Goal: Task Accomplishment & Management: Use online tool/utility

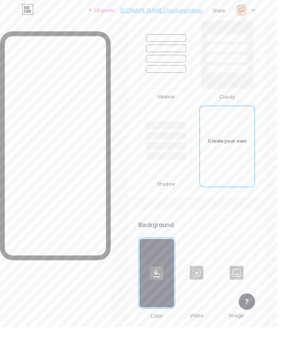
scroll to position [1164, 0]
click at [212, 285] on div at bounding box center [208, 289] width 37 height 72
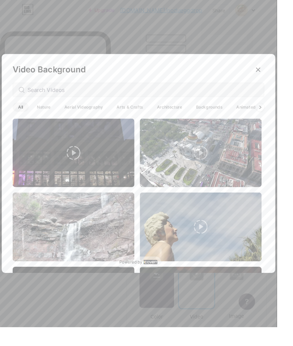
click at [274, 76] on icon at bounding box center [273, 74] width 4 height 4
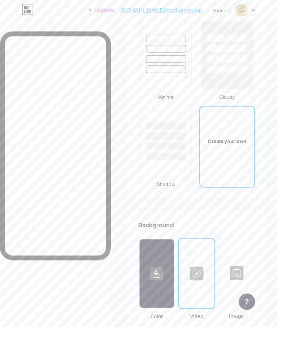
click at [204, 288] on div at bounding box center [208, 289] width 37 height 72
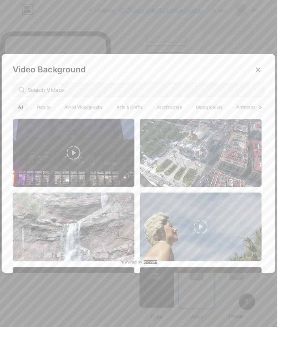
scroll to position [1167, 0]
click at [271, 118] on div at bounding box center [275, 113] width 9 height 9
click at [275, 115] on icon at bounding box center [275, 114] width 3 height 4
click at [275, 115] on icon at bounding box center [275, 113] width 2 height 3
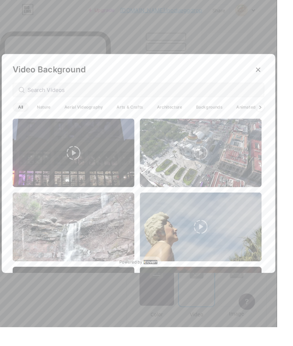
click at [217, 118] on span "Backgrounds" at bounding box center [221, 113] width 40 height 10
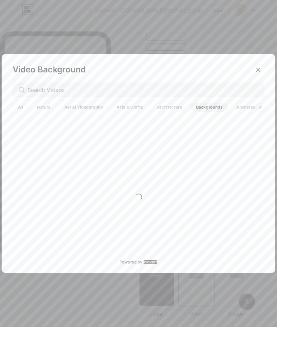
click at [258, 118] on span "Animated" at bounding box center [260, 113] width 32 height 10
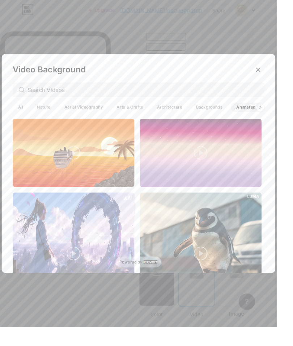
click at [275, 80] on div at bounding box center [273, 73] width 13 height 13
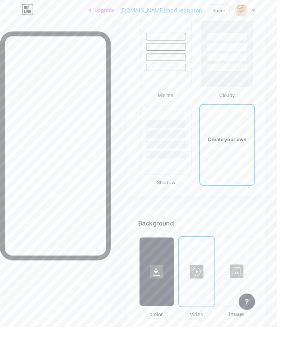
click at [212, 290] on div at bounding box center [208, 287] width 37 height 72
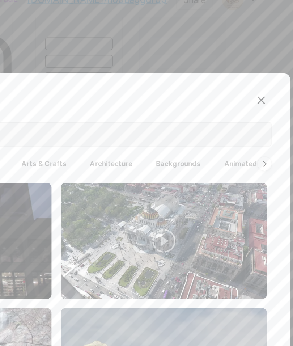
scroll to position [1166, 17]
click at [274, 115] on icon at bounding box center [275, 114] width 3 height 4
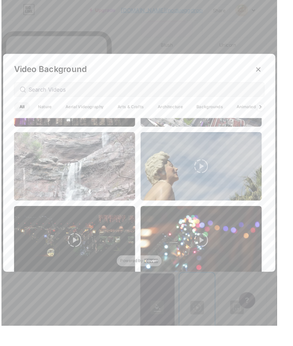
scroll to position [1148, 0]
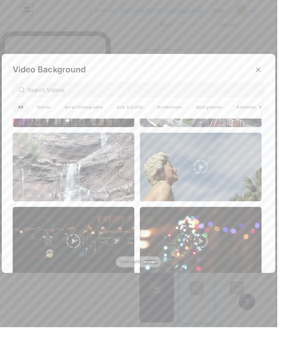
click at [257, 118] on span "Animated" at bounding box center [260, 113] width 32 height 10
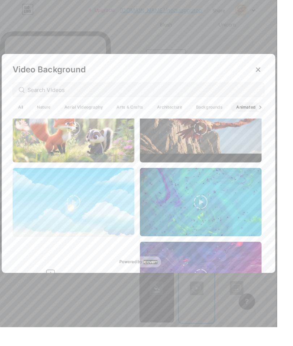
scroll to position [401, 0]
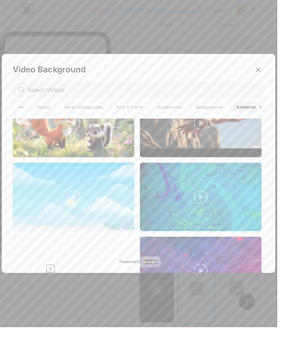
click at [81, 216] on icon at bounding box center [78, 208] width 14 height 14
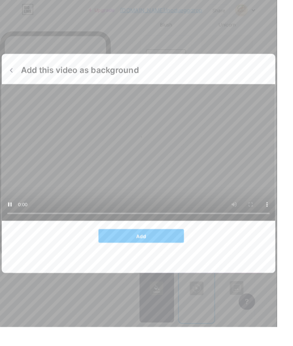
click at [166, 257] on button "Add" at bounding box center [149, 249] width 90 height 14
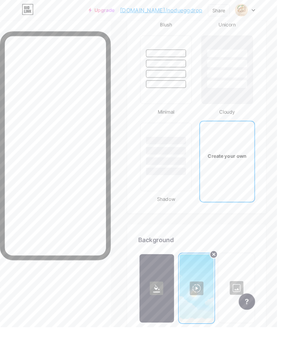
click at [209, 299] on div at bounding box center [208, 305] width 37 height 72
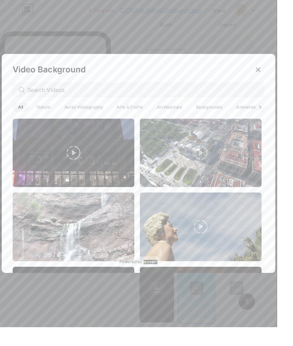
click at [259, 118] on span "Animated" at bounding box center [260, 113] width 32 height 10
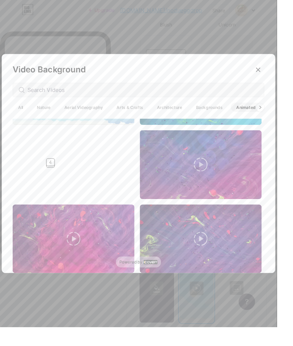
scroll to position [1156, 0]
click at [271, 80] on div at bounding box center [273, 73] width 13 height 13
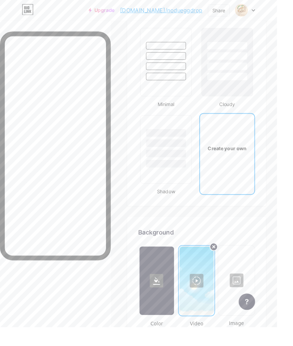
click at [213, 315] on div at bounding box center [208, 297] width 37 height 72
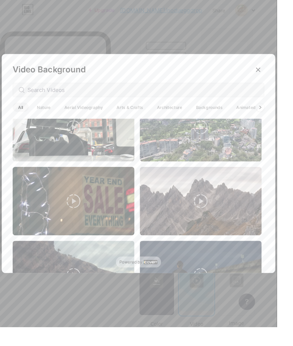
scroll to position [263, 0]
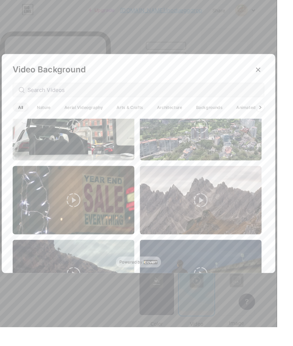
click at [274, 115] on icon at bounding box center [275, 113] width 2 height 3
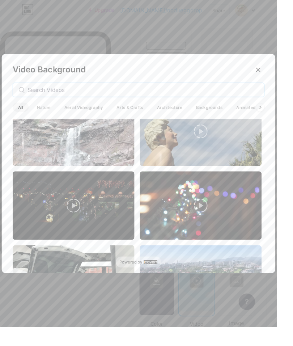
click at [202, 99] on input "text" at bounding box center [151, 95] width 244 height 9
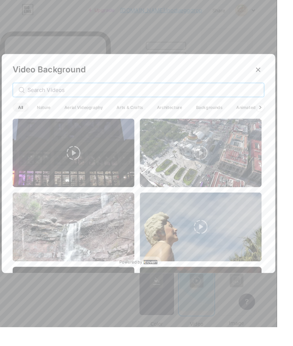
scroll to position [0, 0]
click at [275, 77] on icon at bounding box center [273, 74] width 6 height 6
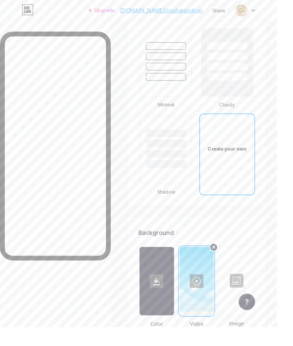
click at [217, 303] on div at bounding box center [208, 297] width 37 height 72
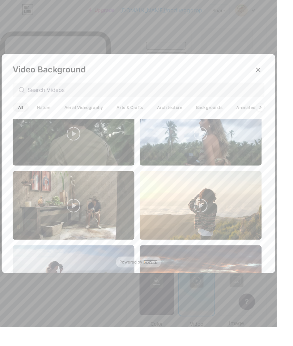
scroll to position [644, 0]
click at [138, 118] on span "Arts & Crafts" at bounding box center [138, 113] width 40 height 10
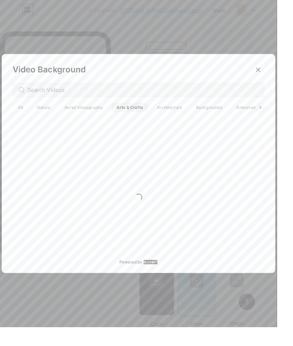
scroll to position [0, 0]
click at [214, 118] on span "Backgrounds" at bounding box center [221, 113] width 40 height 10
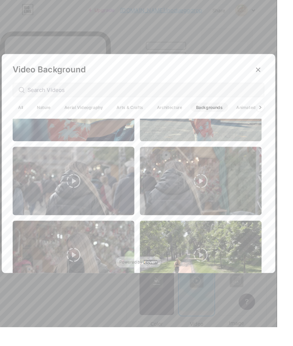
scroll to position [206, 0]
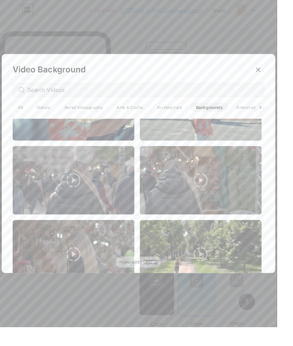
click at [256, 118] on span "Animated" at bounding box center [260, 113] width 32 height 10
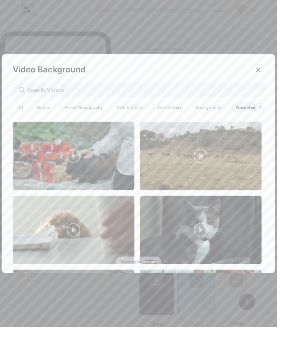
scroll to position [1010, 0]
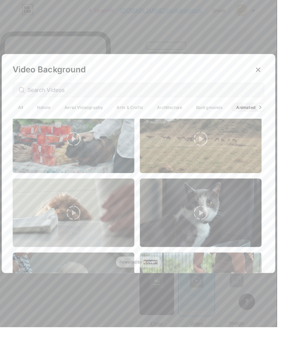
click at [218, 118] on span "Backgrounds" at bounding box center [221, 113] width 40 height 10
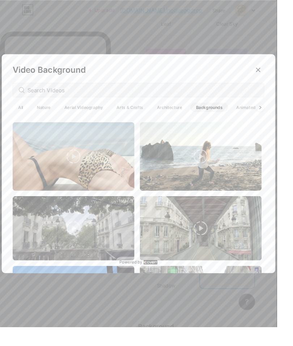
scroll to position [1054, 0]
click at [270, 118] on span "Animated" at bounding box center [260, 113] width 32 height 10
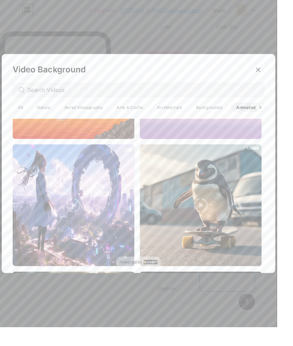
scroll to position [52, 0]
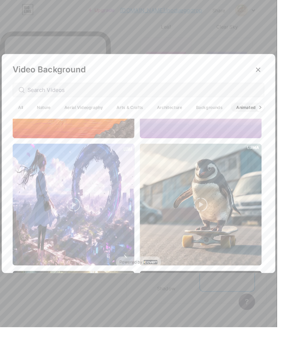
click at [275, 118] on div at bounding box center [275, 113] width 9 height 9
click at [46, 118] on span "Nature" at bounding box center [46, 113] width 26 height 10
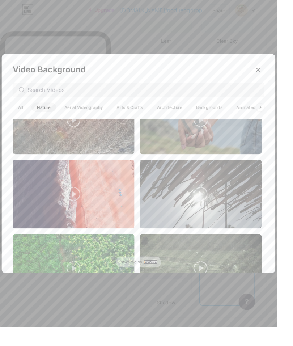
scroll to position [1526, 0]
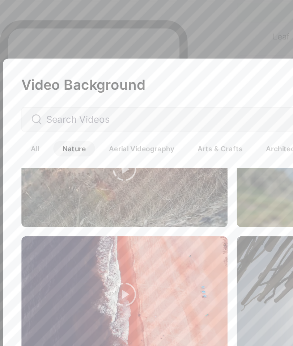
click at [72, 108] on span "Aerial Videography" at bounding box center [88, 113] width 52 height 10
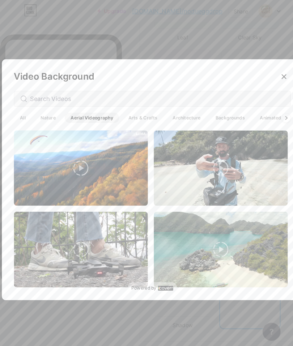
scroll to position [1045, 0]
click at [120, 118] on span "Arts & Crafts" at bounding box center [138, 113] width 40 height 10
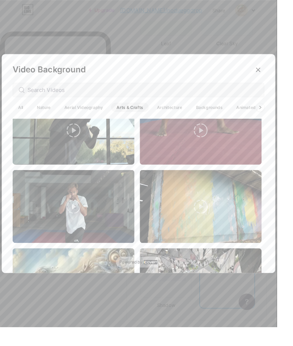
scroll to position [925, 0]
click at [173, 118] on span "Architecture" at bounding box center [179, 113] width 38 height 10
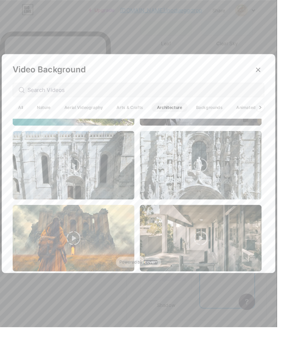
scroll to position [0, 0]
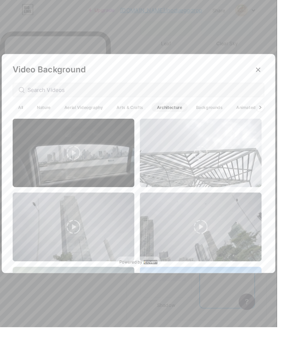
click at [206, 118] on span "Backgrounds" at bounding box center [221, 113] width 40 height 10
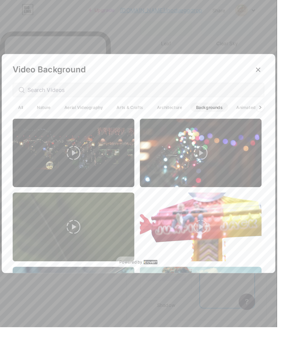
click at [219, 118] on span "Backgrounds" at bounding box center [221, 113] width 40 height 10
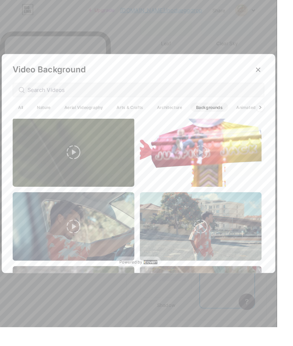
scroll to position [81, 0]
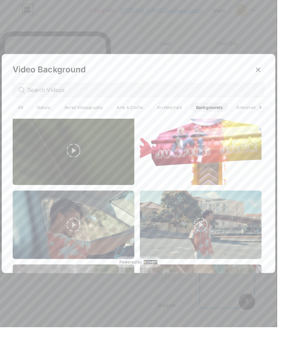
click at [272, 77] on icon at bounding box center [273, 74] width 6 height 6
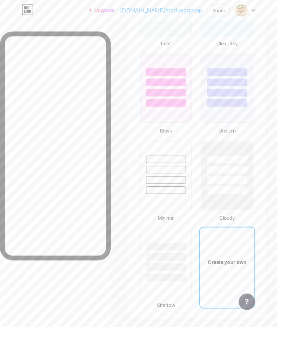
click at [267, 94] on div at bounding box center [240, 85] width 54 height 55
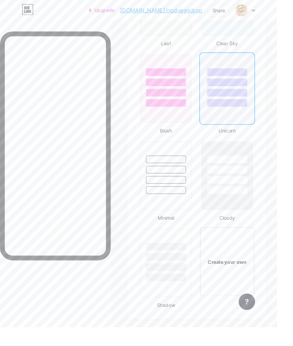
click at [177, 202] on div at bounding box center [175, 201] width 42 height 8
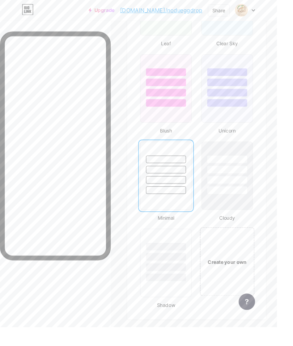
click at [240, 197] on div at bounding box center [240, 177] width 54 height 55
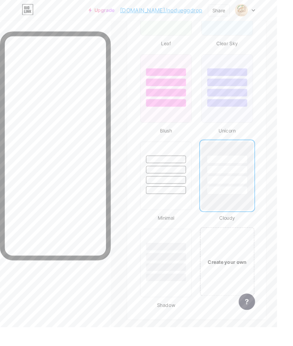
click at [169, 289] on div at bounding box center [176, 269] width 54 height 55
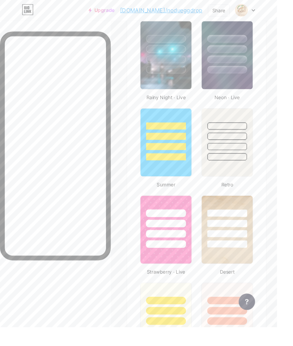
scroll to position [586, 0]
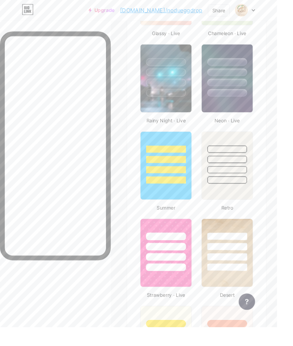
click at [225, 266] on div at bounding box center [240, 258] width 54 height 55
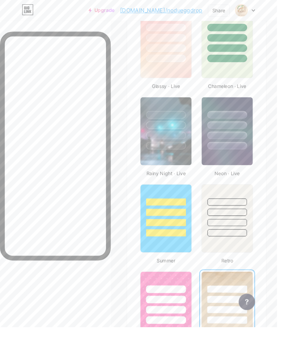
scroll to position [540, 0]
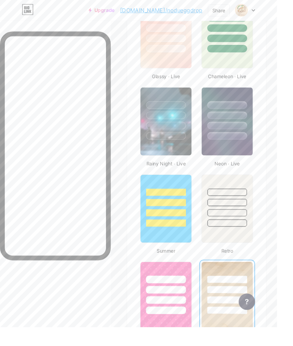
click at [232, 241] on img at bounding box center [240, 221] width 54 height 72
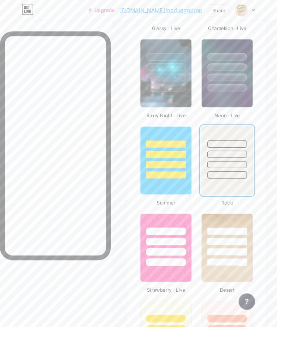
scroll to position [591, 0]
click at [230, 278] on div at bounding box center [240, 277] width 42 height 8
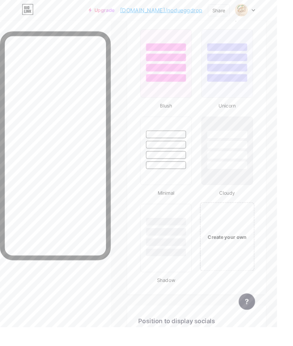
scroll to position [1063, 0]
click at [176, 247] on div at bounding box center [175, 245] width 42 height 8
click at [238, 236] on div "Create your own" at bounding box center [241, 250] width 58 height 72
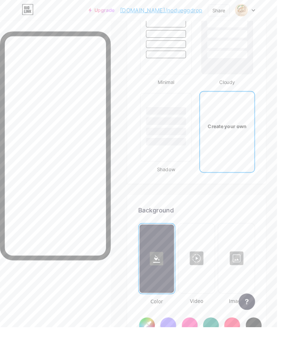
scroll to position [1357, 0]
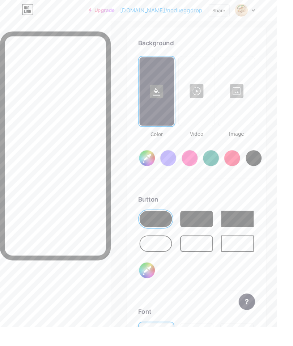
type input "#ffffff"
type input "#000000"
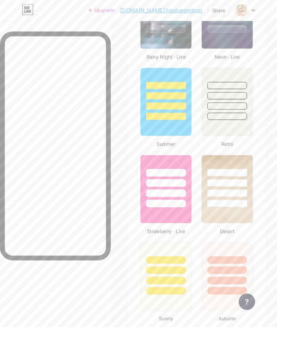
scroll to position [654, 0]
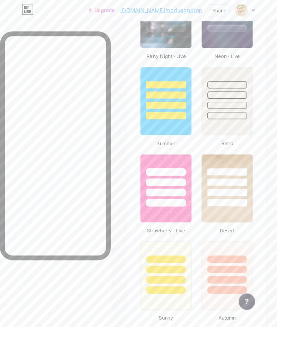
click at [225, 224] on img at bounding box center [240, 199] width 54 height 72
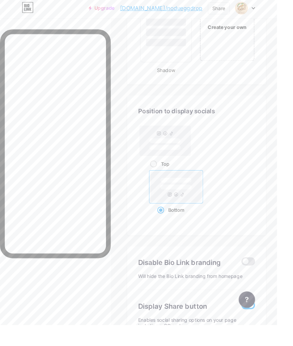
scroll to position [1282, 0]
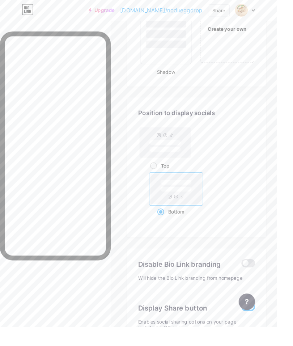
click at [166, 147] on rect at bounding box center [175, 151] width 54 height 32
click at [163, 182] on input "Top" at bounding box center [161, 184] width 5 height 5
radio input "true"
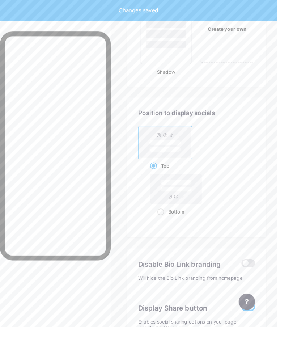
click at [159, 204] on rect at bounding box center [186, 199] width 57 height 35
click at [166, 231] on input "Bottom" at bounding box center [168, 233] width 5 height 5
radio input "true"
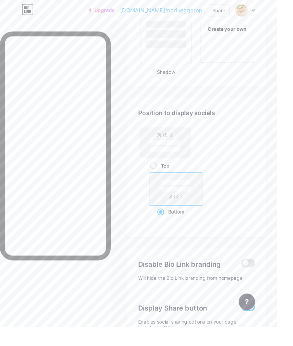
click at [166, 148] on rect at bounding box center [174, 150] width 33 height 5
click at [163, 182] on input "Top" at bounding box center [161, 184] width 5 height 5
radio input "true"
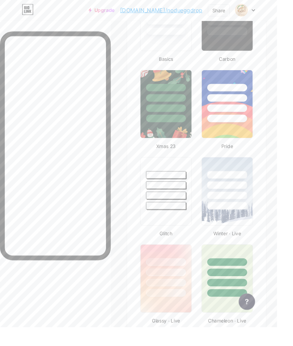
scroll to position [282, 0]
click at [114, 345] on div at bounding box center [58, 200] width 117 height 334
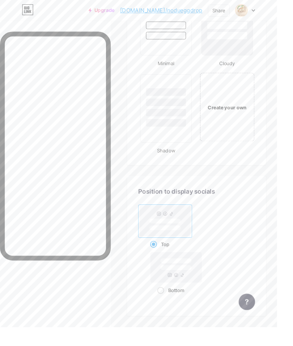
scroll to position [1200, 0]
click at [239, 106] on div "Create your own" at bounding box center [241, 113] width 58 height 72
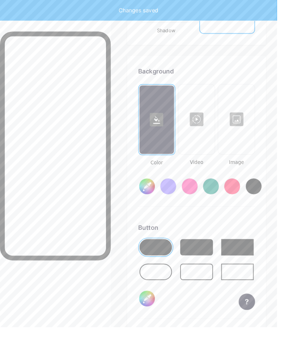
scroll to position [1357, 0]
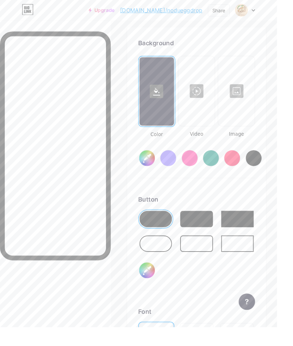
type input "#ffffff"
type input "#000000"
click at [249, 84] on div at bounding box center [249, 96] width 37 height 72
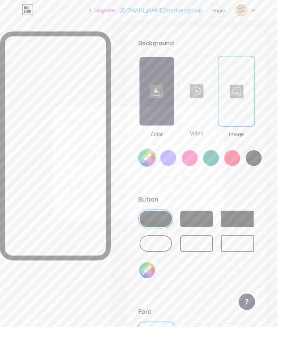
click at [220, 135] on div "Background Upload your own image Select a file from your computer Pick from uns…" at bounding box center [146, 172] width 181 height 121
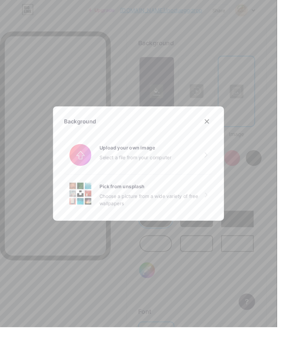
click at [218, 131] on icon at bounding box center [219, 128] width 6 height 6
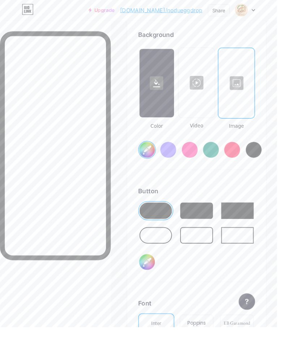
scroll to position [1384, 0]
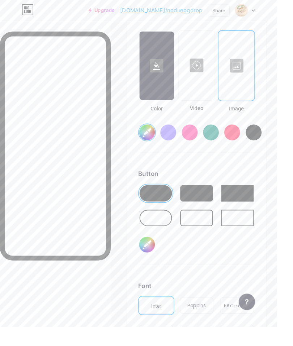
click at [208, 203] on div at bounding box center [208, 204] width 34 height 17
click at [172, 230] on div at bounding box center [165, 230] width 34 height 17
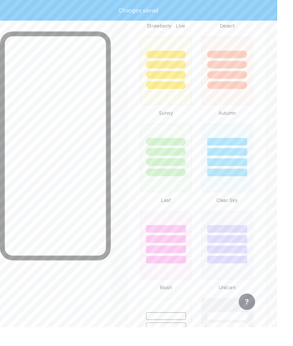
type input "#ffffff"
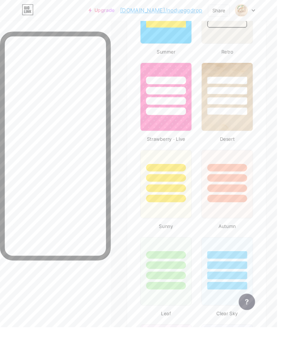
scroll to position [751, 0]
click at [248, 94] on div at bounding box center [240, 96] width 42 height 8
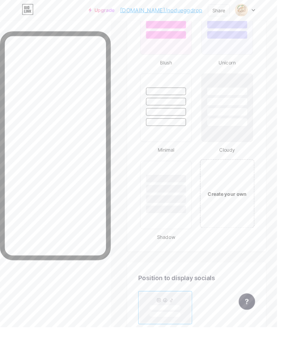
scroll to position [1108, 0]
click at [251, 192] on div "Create your own" at bounding box center [241, 205] width 58 height 72
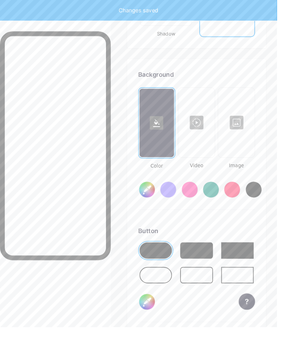
scroll to position [1357, 0]
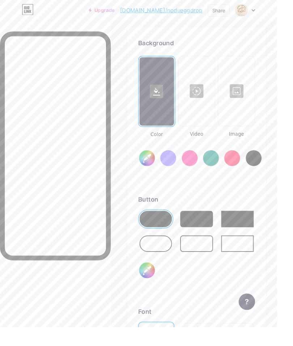
type input "#ffffff"
type input "#000000"
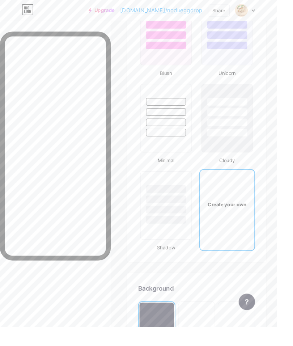
scroll to position [1098, 0]
click at [178, 243] on div at bounding box center [175, 216] width 55 height 72
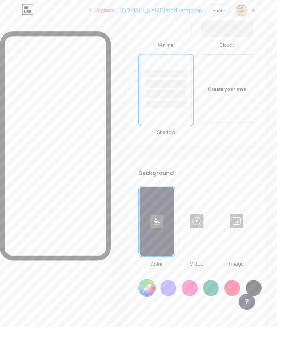
scroll to position [1219, 0]
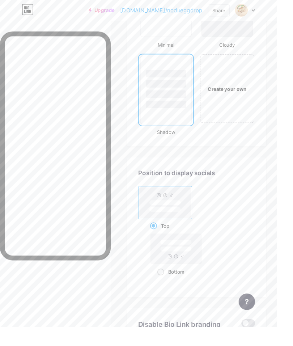
click at [229, 122] on div "Create your own" at bounding box center [241, 94] width 58 height 72
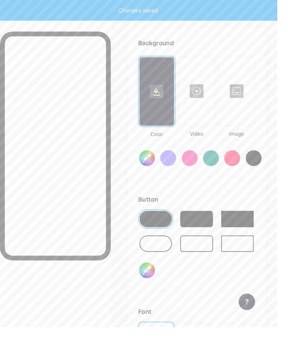
scroll to position [1357, 0]
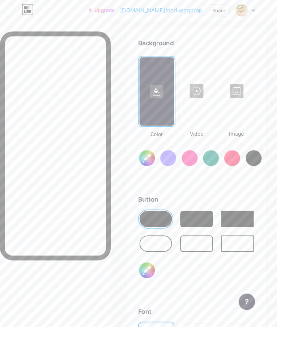
type input "#ffffff"
type input "#000000"
click at [157, 164] on input "#ffffff" at bounding box center [155, 167] width 17 height 17
click at [156, 286] on input "#000000" at bounding box center [155, 285] width 17 height 17
type input "#263e0f"
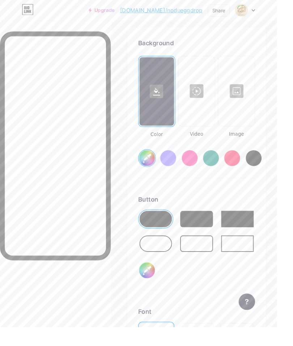
type input "#ffffff"
type input "#38571a"
type input "#ffffff"
type input "#4e7a27"
type input "#ffffff"
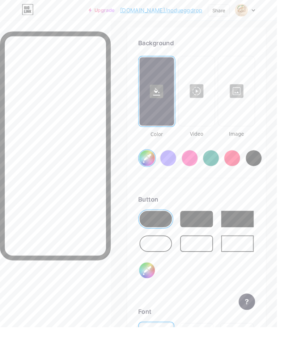
type input "#9ba50e"
type input "#ffffff"
type input "#c3d117"
type input "#ffffff"
type input "#d9ec37"
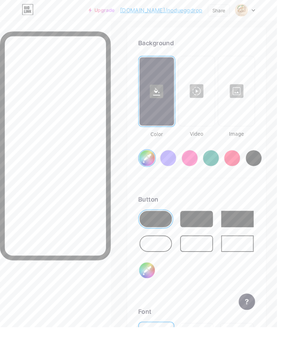
type input "#ffffff"
type input "#e4ef65"
type input "#ffffff"
type input "#eaf28f"
type input "#ffffff"
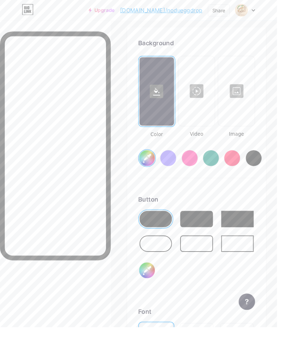
type input "#e4ef65"
type input "#ffffff"
type input "#fff76b"
type input "#ffffff"
type input "#e4ef65"
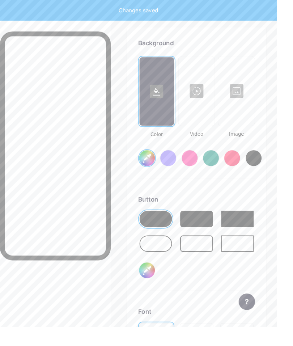
type input "#ffffff"
type input "#eaf28f"
type input "#ffffff"
type input "#fff994"
type input "#ffffff"
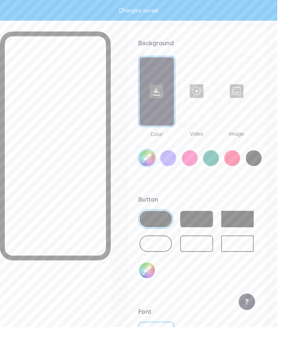
type input "#fffbb9"
type input "#ffffff"
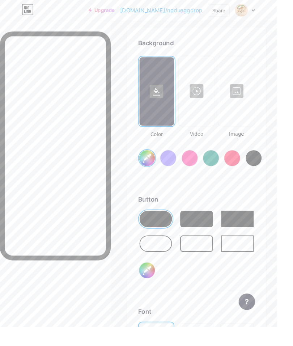
type input "#fee4a8"
type input "#ffffff"
type input "#fff2d5"
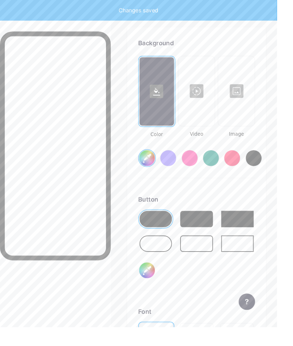
type input "#ffffff"
type input "#ffecd4"
type input "#ffffff"
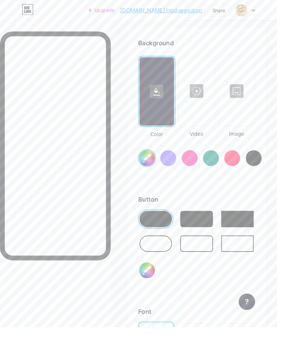
type input "#ffd9a8"
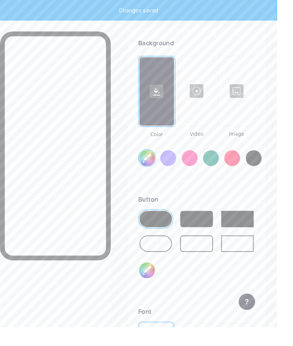
type input "#ffffff"
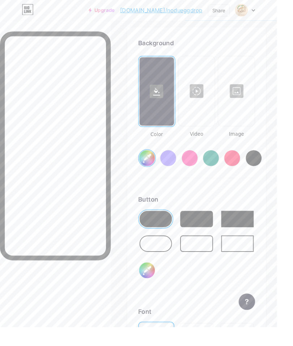
type input "#ffc5ab"
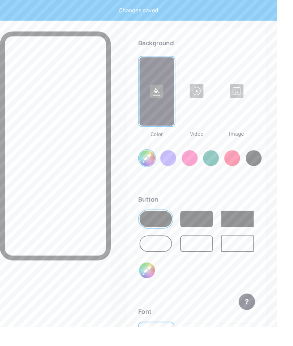
type input "#ffffff"
type input "#ffd9a8"
type input "#ffffff"
type input "#ffc777"
type input "#ffffff"
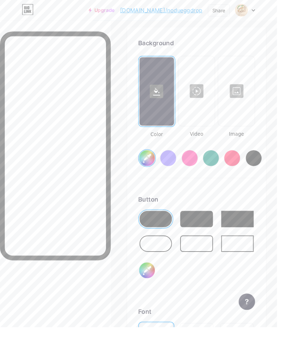
type input "#feb43f"
type input "#ffffff"
type input "#ff8648"
type input "#ffffff"
type input "#ff6a00"
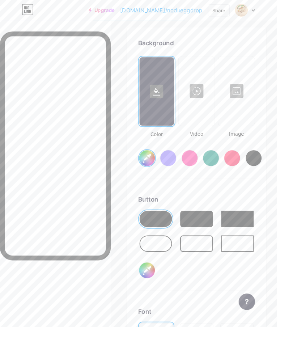
type input "#ffffff"
type input "#ff4015"
type input "#ffffff"
type input "#e22400"
type input "#ffffff"
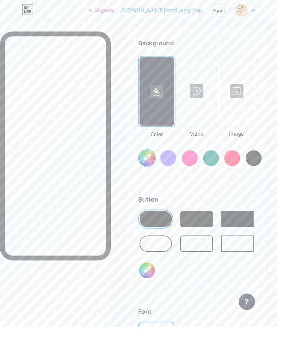
type input "#791a3d"
type input "#ffffff"
type input "#450d59"
type input "#ffffff"
type input "#2e063d"
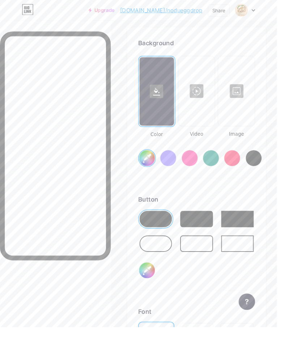
type input "#ffffff"
type input "#11053b"
type input "#ffffff"
type input "#d6d6d6"
type input "#ffffff"
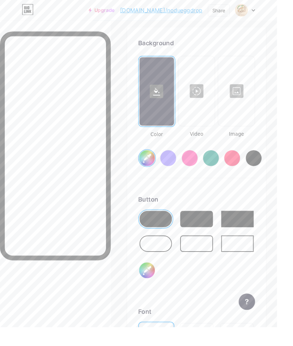
type input "#ebebeb"
type input "#ffffff"
click at [220, 231] on div at bounding box center [208, 231] width 34 height 17
click at [153, 167] on input "#ffffff" at bounding box center [155, 167] width 17 height 17
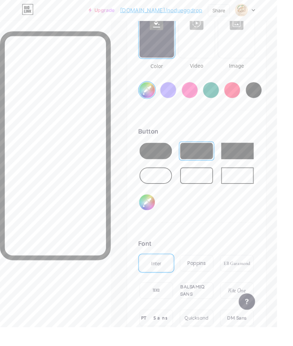
scroll to position [1429, 0]
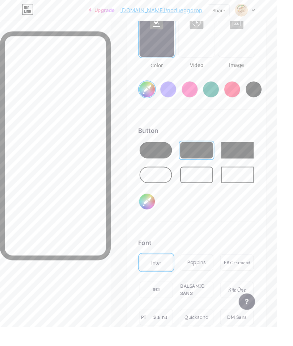
click at [216, 278] on div "Poppins" at bounding box center [208, 278] width 20 height 8
click at [260, 285] on div "EB Garamond" at bounding box center [250, 277] width 35 height 17
click at [256, 303] on div "Kite One" at bounding box center [251, 307] width 18 height 8
click at [215, 334] on div "Quicksand" at bounding box center [207, 336] width 25 height 8
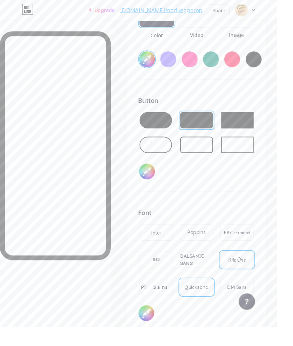
scroll to position [1461, 0]
click at [260, 297] on div "DM Sans" at bounding box center [250, 303] width 35 height 17
click at [170, 301] on div "PT Sans" at bounding box center [165, 304] width 32 height 8
click at [176, 274] on div "TEKO" at bounding box center [165, 274] width 35 height 17
click at [261, 253] on div "EB Garamond" at bounding box center [250, 245] width 35 height 17
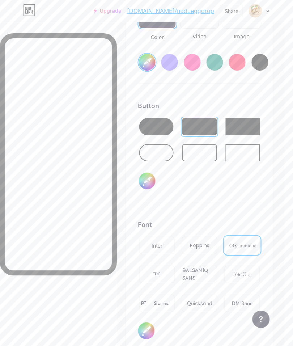
scroll to position [1462, 8]
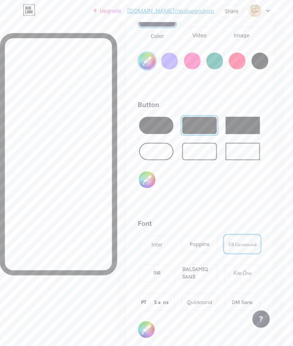
click at [147, 61] on input "#ffd9a8" at bounding box center [147, 61] width 17 height 17
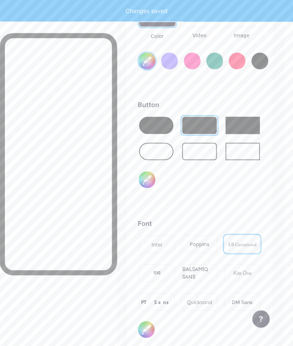
scroll to position [1463, 9]
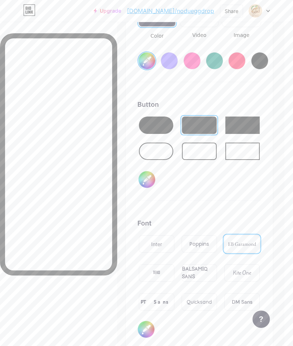
click at [200, 154] on div at bounding box center [199, 150] width 34 height 17
click at [199, 125] on div at bounding box center [199, 124] width 34 height 17
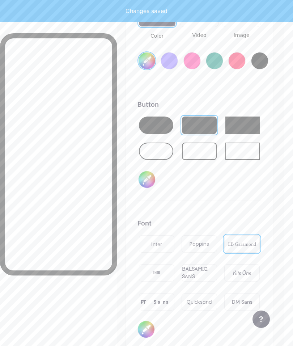
type input "#f0d4b4"
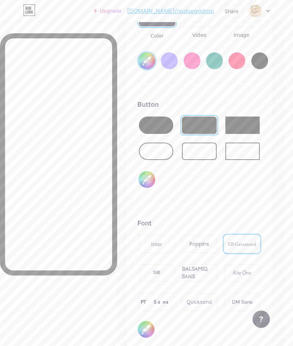
click at [145, 183] on input "#ffffff" at bounding box center [147, 179] width 17 height 17
type input "#ffecd4"
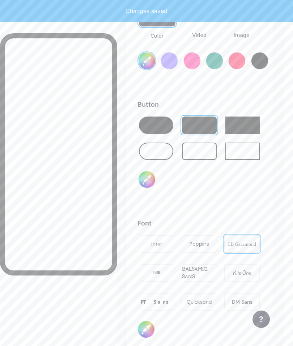
type input "#f0d4b4"
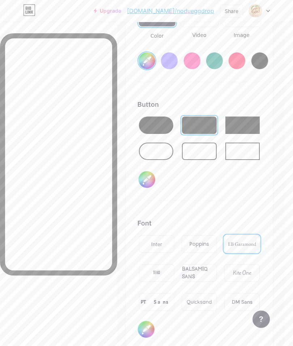
type input "#000000"
type input "#f0d4b4"
type input "#ffe2d6"
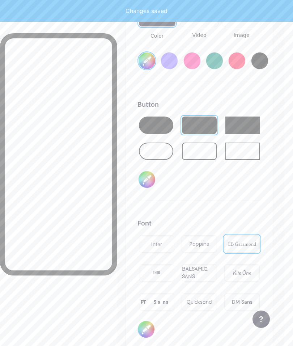
type input "#f0d4b4"
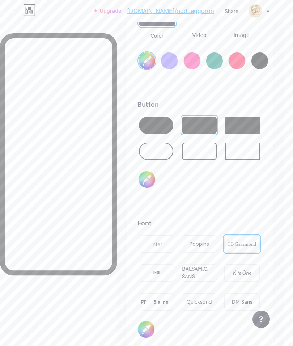
type input "#004d65"
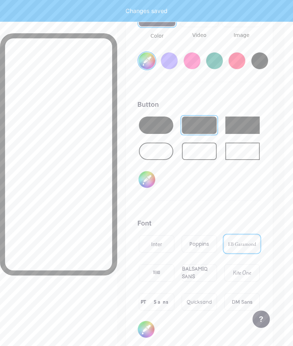
type input "#f0d4b4"
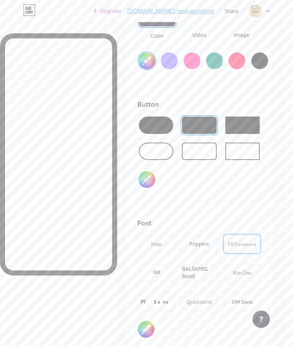
type input "#000000"
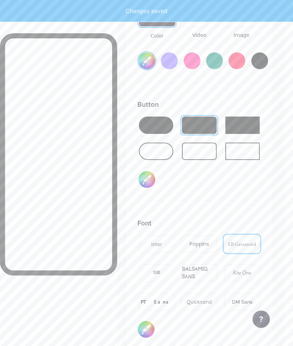
type input "#f0d4b4"
type input "#ffffff"
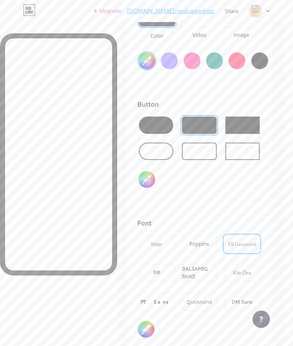
click at [162, 300] on div "PT Sans" at bounding box center [157, 302] width 32 height 8
click at [237, 298] on div "DM Sans" at bounding box center [242, 302] width 21 height 8
click at [160, 240] on div "Inter" at bounding box center [156, 244] width 11 height 8
click at [204, 276] on div "BALSAMIQ SANS" at bounding box center [199, 272] width 35 height 15
click at [210, 324] on div "Font Inter Poppins EB Garamond TEKO BALSAMIQ SANS Kite One PT Sans Quicksand DM…" at bounding box center [199, 278] width 124 height 120
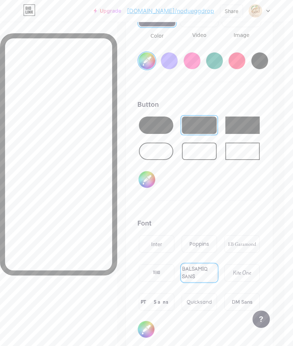
click at [197, 302] on div "Quicksand" at bounding box center [199, 302] width 25 height 8
click at [159, 305] on div "PT Sans" at bounding box center [157, 302] width 32 height 8
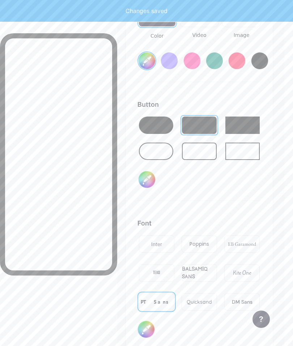
type input "#f0d4b4"
